Goal: Task Accomplishment & Management: Complete application form

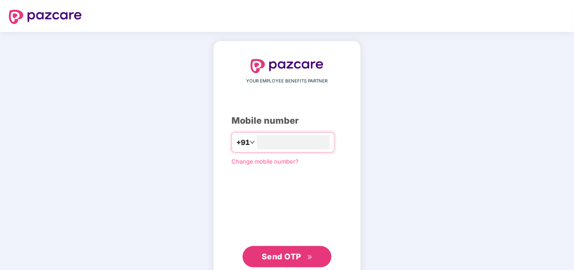
type input "**********"
click at [290, 255] on span "Send OTP" at bounding box center [282, 256] width 40 height 9
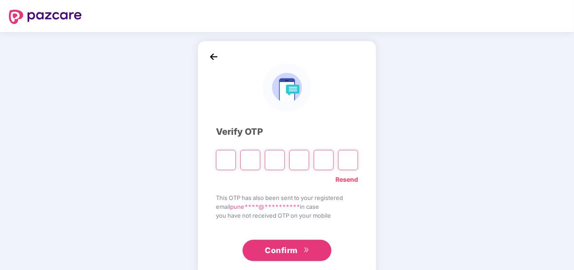
type input "*"
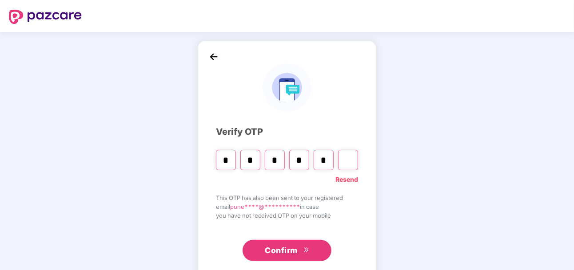
type input "*"
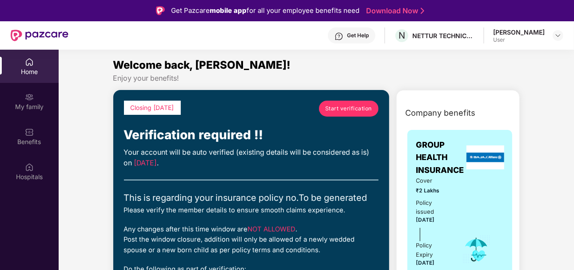
click at [330, 108] on span "Start verification" at bounding box center [348, 108] width 47 height 8
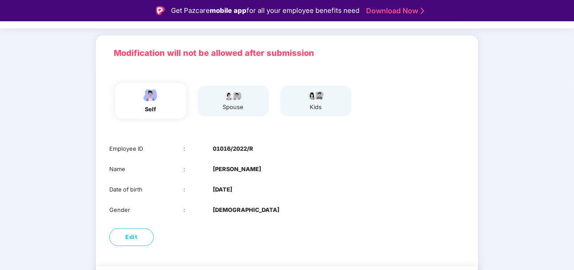
scroll to position [35, 0]
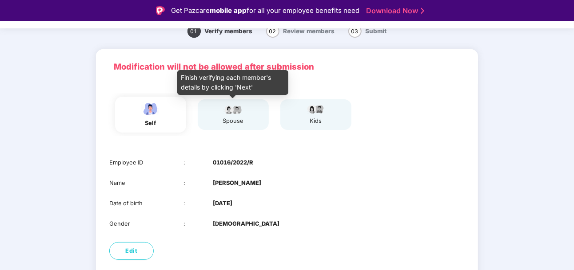
click at [233, 117] on div "spouse" at bounding box center [233, 121] width 22 height 9
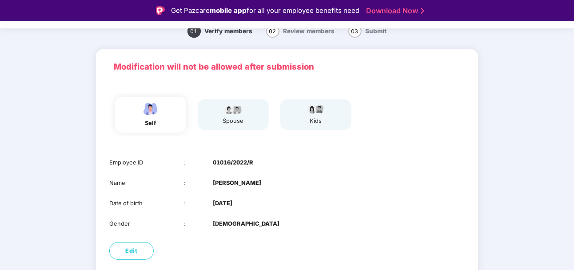
scroll to position [80, 0]
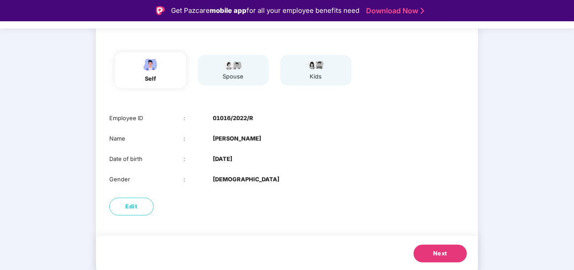
click at [418, 254] on button "Next" at bounding box center [440, 254] width 53 height 18
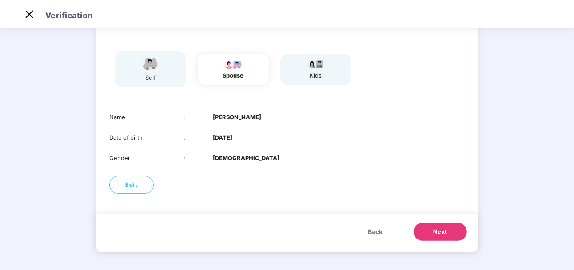
scroll to position [59, 0]
click at [430, 234] on button "Next" at bounding box center [440, 232] width 53 height 18
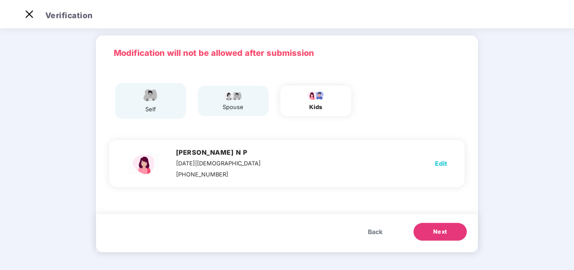
click at [377, 232] on span "Back" at bounding box center [375, 232] width 15 height 10
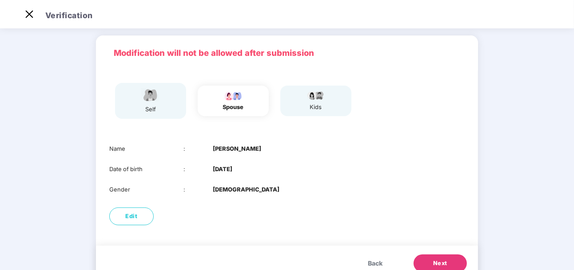
click at [155, 115] on div "self" at bounding box center [150, 101] width 71 height 36
click at [151, 93] on img at bounding box center [150, 95] width 22 height 16
click at [379, 262] on span "Back" at bounding box center [375, 264] width 15 height 10
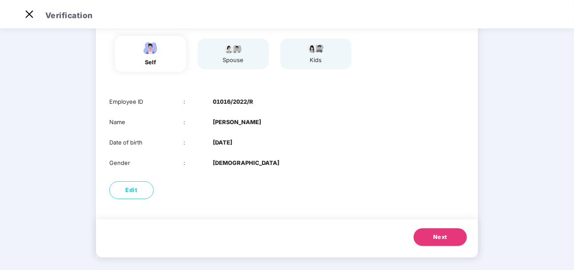
scroll to position [80, 0]
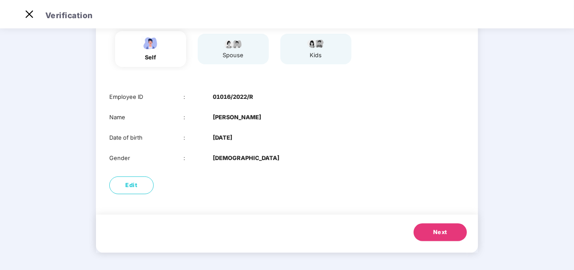
click at [436, 227] on button "Next" at bounding box center [440, 233] width 53 height 18
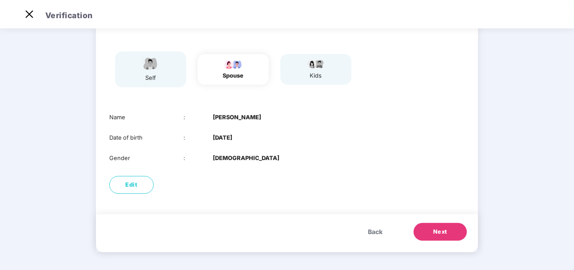
click at [434, 231] on span "Next" at bounding box center [440, 232] width 14 height 9
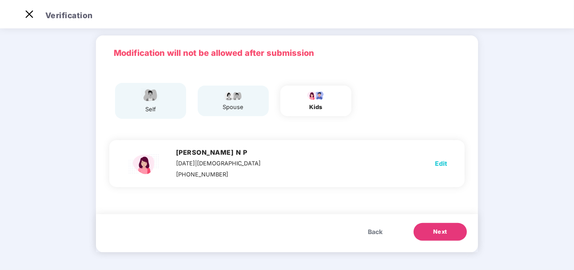
scroll to position [28, 0]
click at [434, 231] on span "Next" at bounding box center [440, 232] width 14 height 9
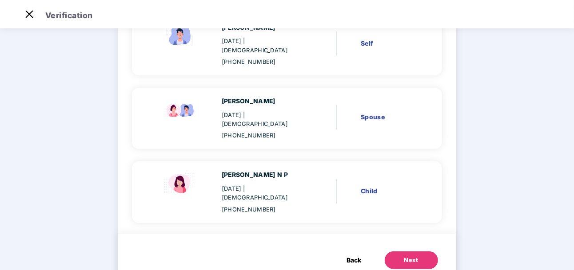
scroll to position [104, 0]
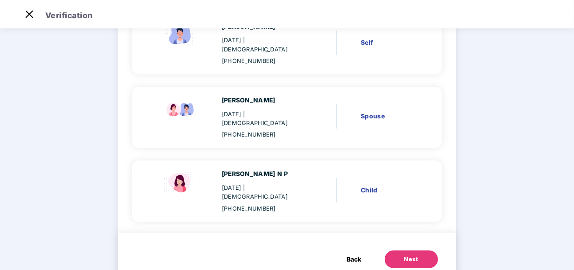
click at [405, 255] on div "Next" at bounding box center [411, 259] width 14 height 9
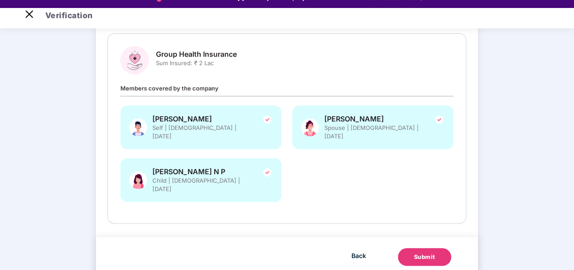
scroll to position [21, 0]
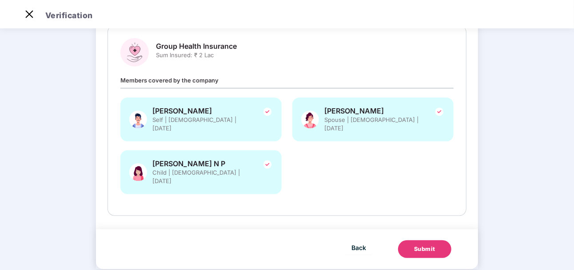
click at [426, 245] on div "Submit" at bounding box center [424, 249] width 21 height 9
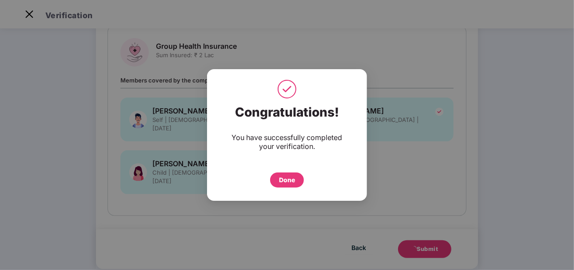
click at [283, 177] on div "Done" at bounding box center [287, 180] width 16 height 10
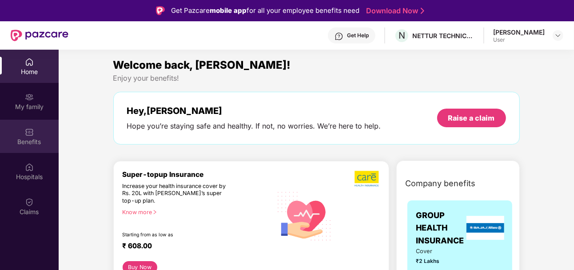
click at [36, 131] on div "Benefits" at bounding box center [29, 136] width 59 height 33
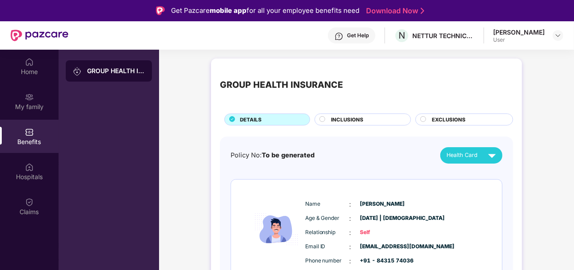
scroll to position [44, 0]
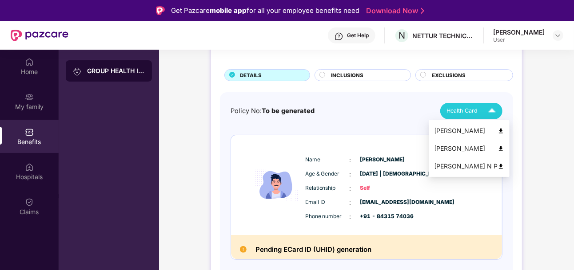
click at [489, 111] on img at bounding box center [492, 111] width 16 height 16
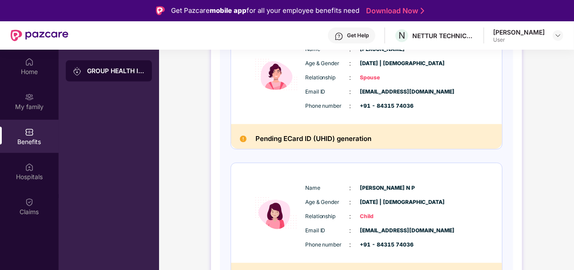
scroll to position [317, 0]
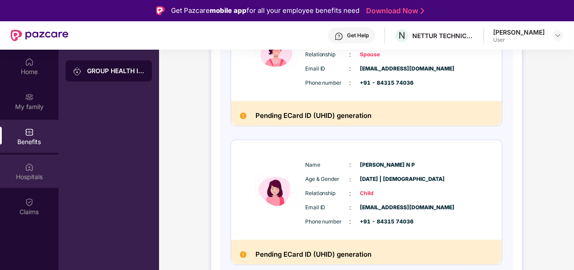
click at [39, 174] on div "Hospitals" at bounding box center [29, 177] width 59 height 9
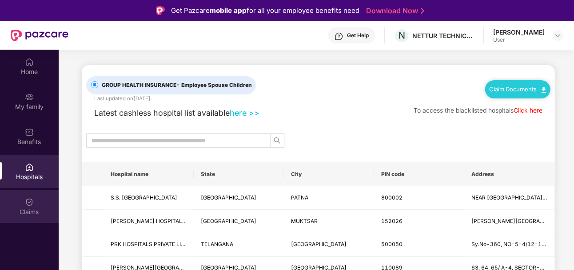
click at [34, 206] on div "Claims" at bounding box center [29, 206] width 59 height 33
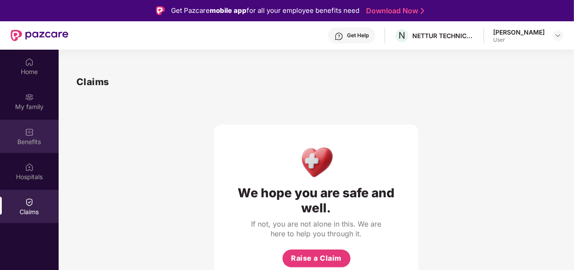
click at [24, 142] on div "Benefits" at bounding box center [29, 142] width 59 height 9
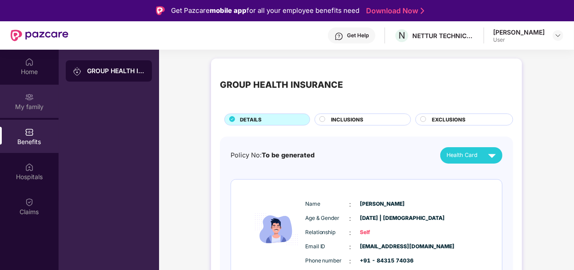
click at [25, 108] on div "My family" at bounding box center [29, 107] width 59 height 9
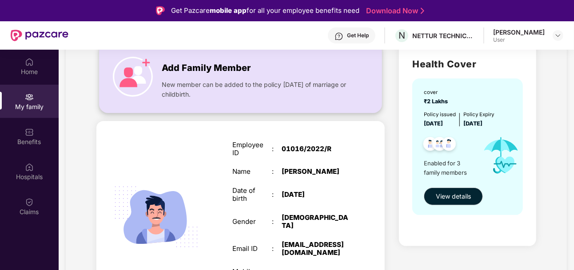
scroll to position [89, 0]
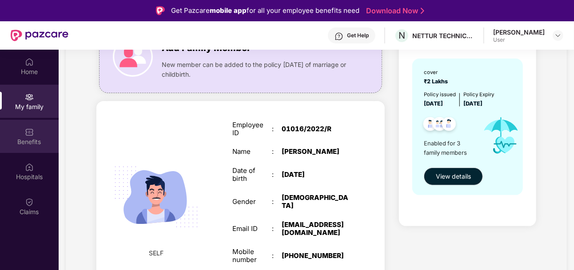
click at [41, 142] on div "Benefits" at bounding box center [29, 142] width 59 height 9
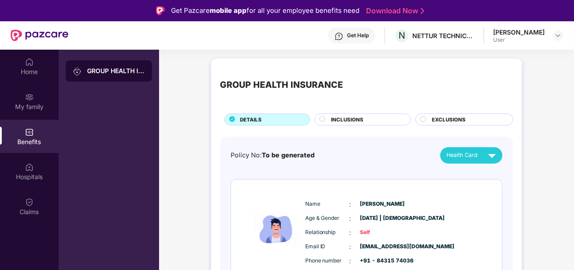
click at [339, 122] on span "INCLUSIONS" at bounding box center [347, 120] width 32 height 8
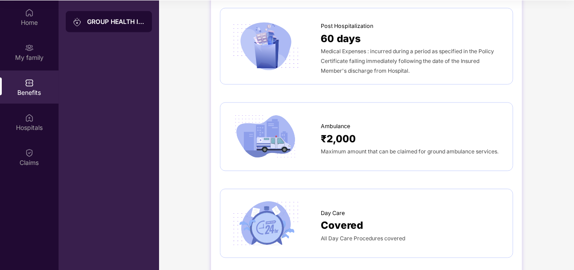
scroll to position [622, 0]
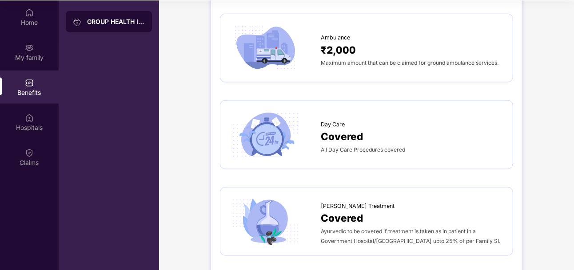
click at [271, 146] on img at bounding box center [265, 135] width 72 height 50
click at [338, 147] on span "All Day Care Procedures covered" at bounding box center [363, 150] width 84 height 7
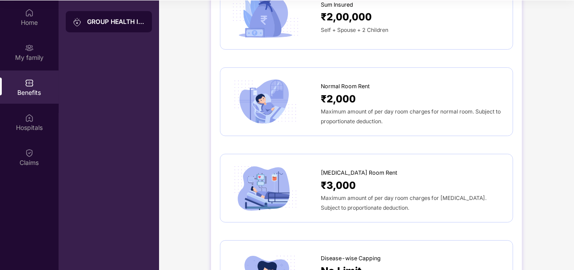
scroll to position [0, 0]
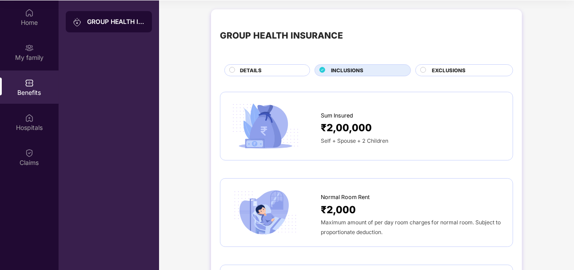
click at [442, 67] on span "EXCLUSIONS" at bounding box center [449, 71] width 34 height 8
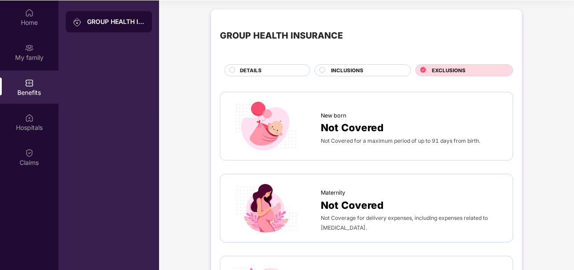
click at [328, 73] on div "INCLUSIONS" at bounding box center [366, 71] width 80 height 9
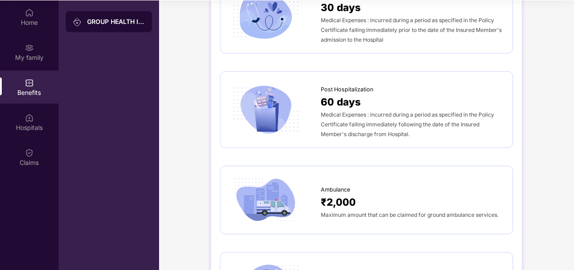
scroll to position [355, 0]
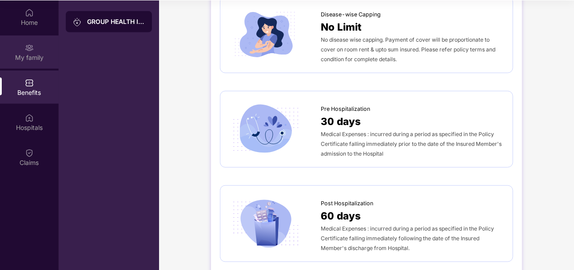
click at [29, 51] on img at bounding box center [29, 48] width 9 height 9
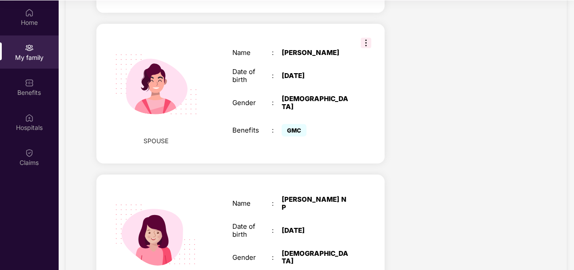
scroll to position [402, 0]
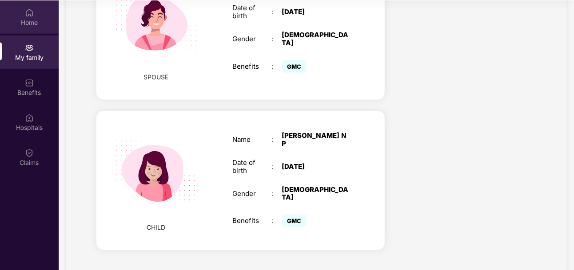
click at [35, 24] on div "Home" at bounding box center [29, 22] width 59 height 9
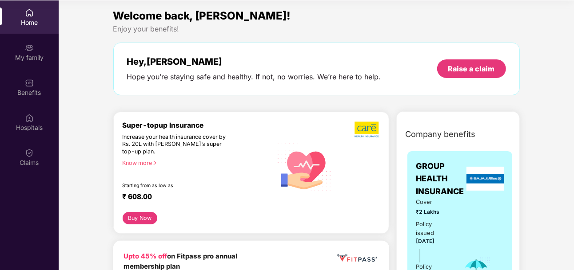
click at [135, 160] on div "Know more" at bounding box center [195, 163] width 145 height 6
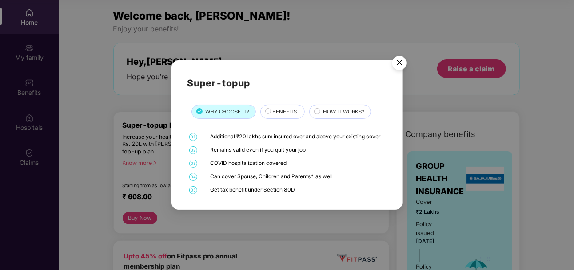
click at [270, 114] on div "BENEFITS" at bounding box center [284, 112] width 32 height 9
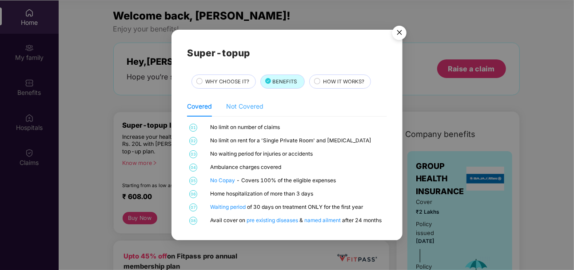
click at [242, 114] on div "Not Covered" at bounding box center [244, 106] width 37 height 20
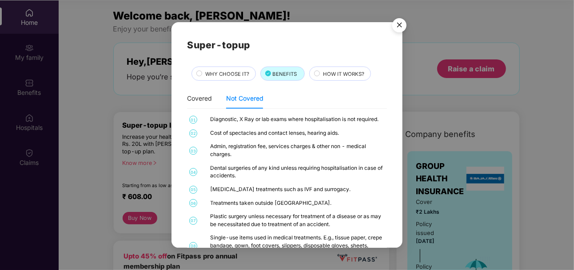
click at [335, 72] on span "HOW IT WORKS?" at bounding box center [343, 74] width 41 height 8
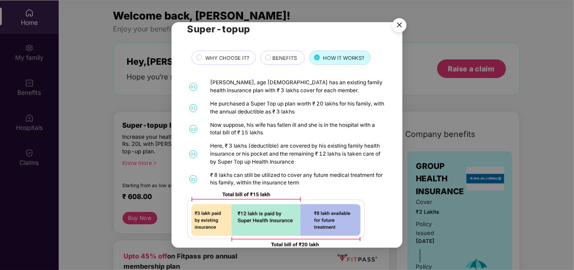
scroll to position [30, 0]
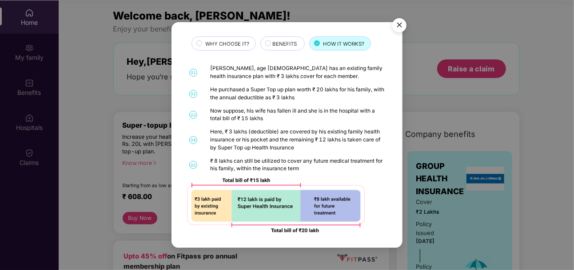
click at [243, 39] on div "WHY CHOOSE IT?" at bounding box center [223, 43] width 64 height 14
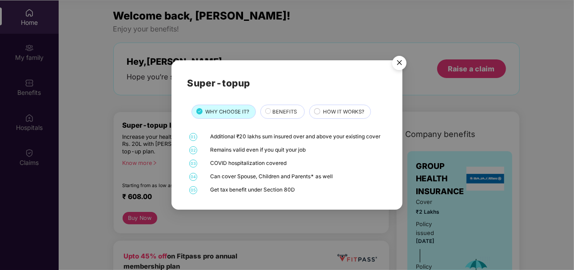
click at [397, 67] on img "Close" at bounding box center [399, 64] width 25 height 25
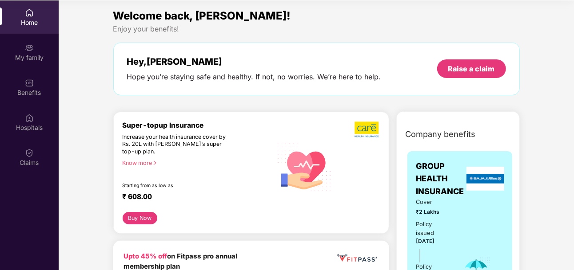
click at [147, 212] on button "Buy Now" at bounding box center [140, 218] width 35 height 12
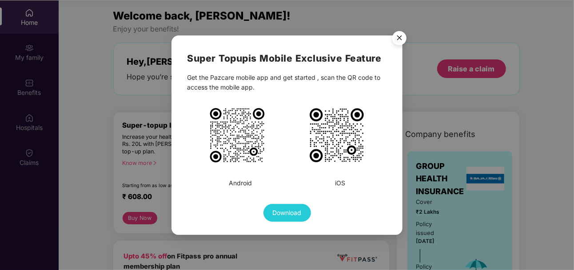
click at [402, 38] on img "Close" at bounding box center [399, 39] width 25 height 25
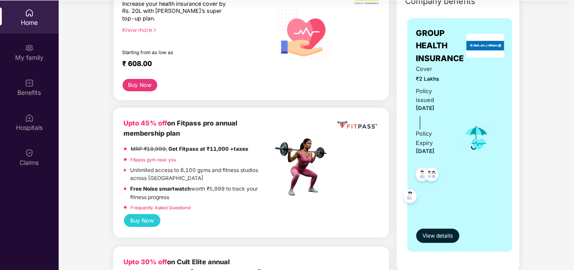
scroll to position [178, 0]
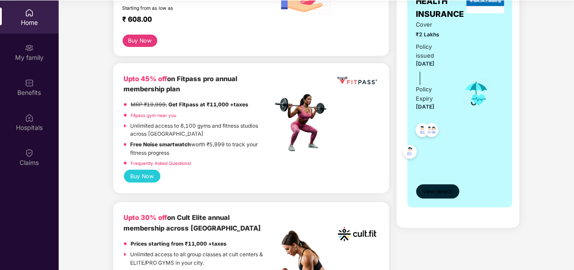
click at [438, 192] on span "View details" at bounding box center [437, 192] width 30 height 8
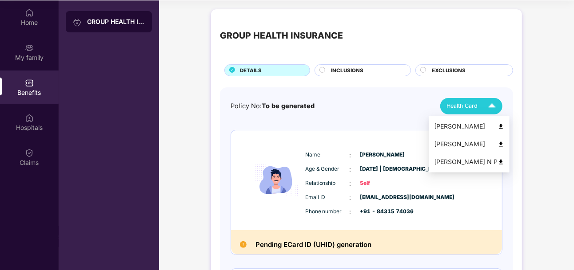
click at [474, 106] on span "Health Card" at bounding box center [461, 106] width 31 height 9
click at [501, 128] on img at bounding box center [500, 126] width 7 height 7
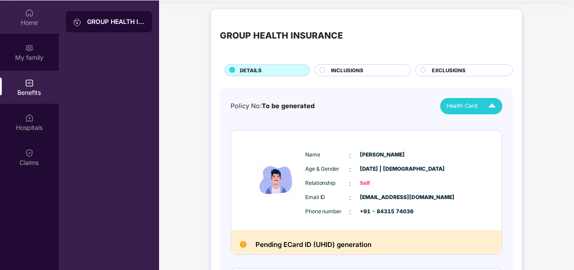
click at [25, 17] on div "Home" at bounding box center [29, 16] width 59 height 33
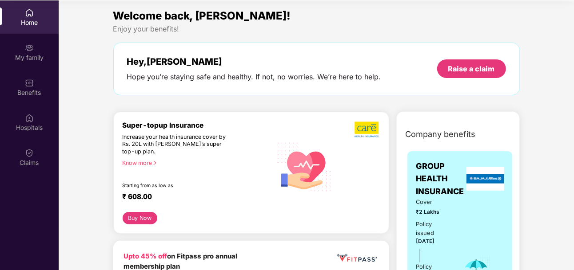
click at [157, 161] on icon "right" at bounding box center [154, 163] width 5 height 5
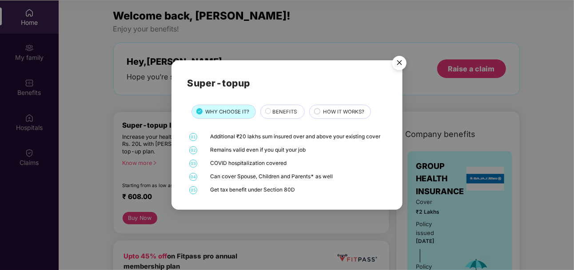
click at [403, 64] on img "Close" at bounding box center [399, 64] width 25 height 25
